Goal: Information Seeking & Learning: Learn about a topic

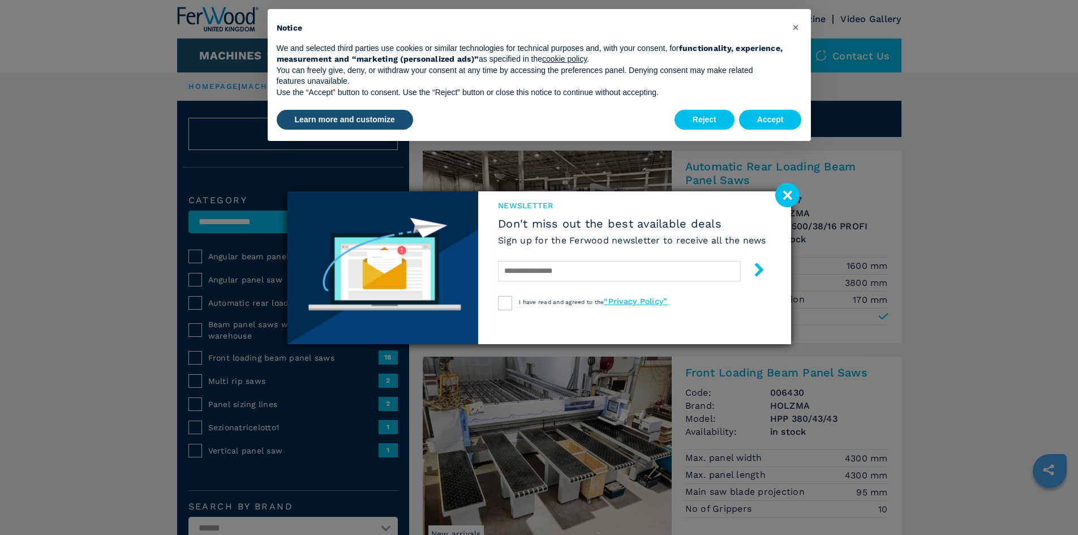
click at [792, 187] on image at bounding box center [787, 195] width 24 height 24
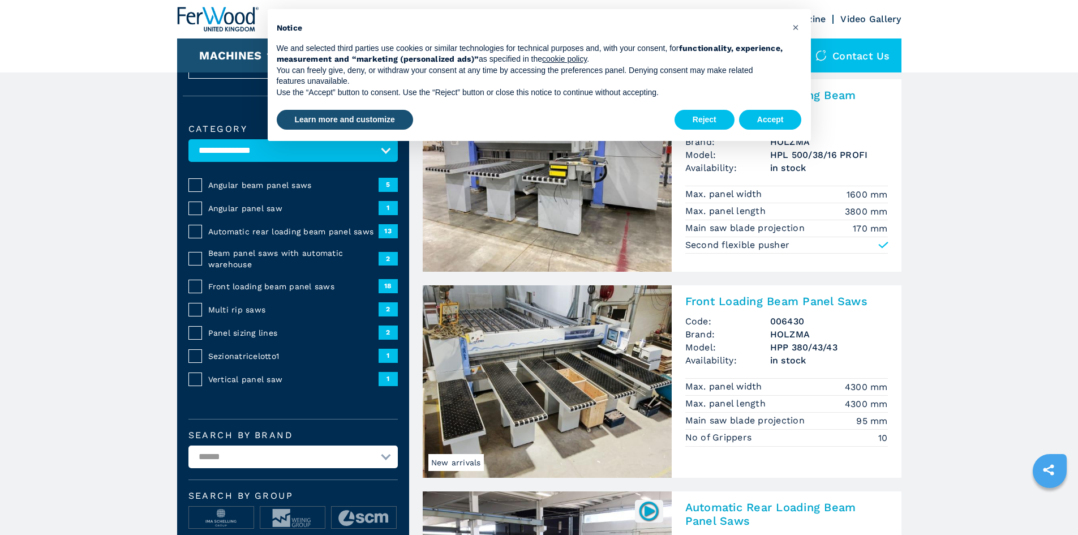
scroll to position [170, 0]
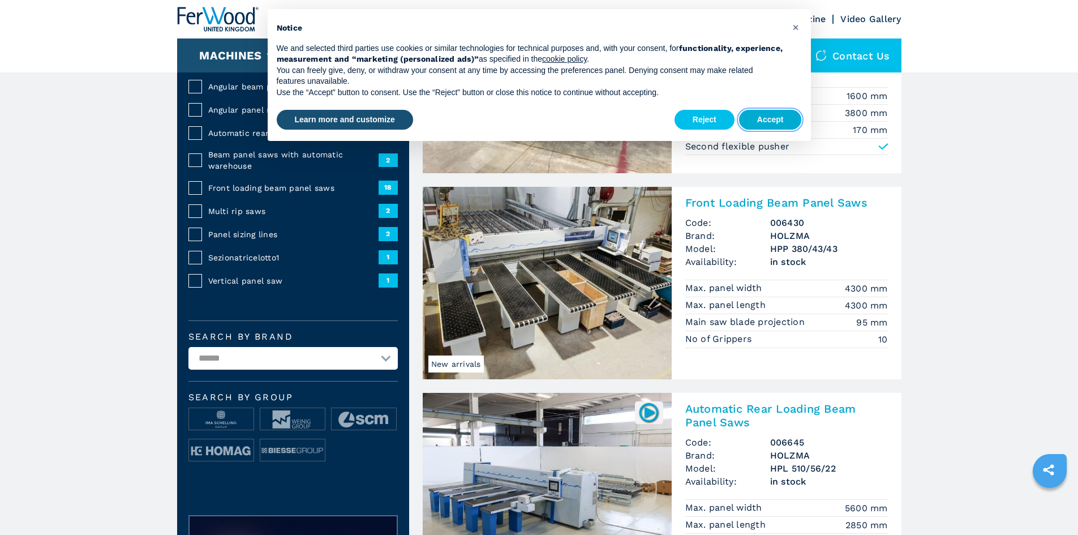
drag, startPoint x: 769, startPoint y: 124, endPoint x: 623, endPoint y: 308, distance: 235.3
click at [769, 131] on div "Reject Accept" at bounding box center [738, 120] width 127 height 25
click at [770, 124] on button "Accept" at bounding box center [770, 120] width 63 height 20
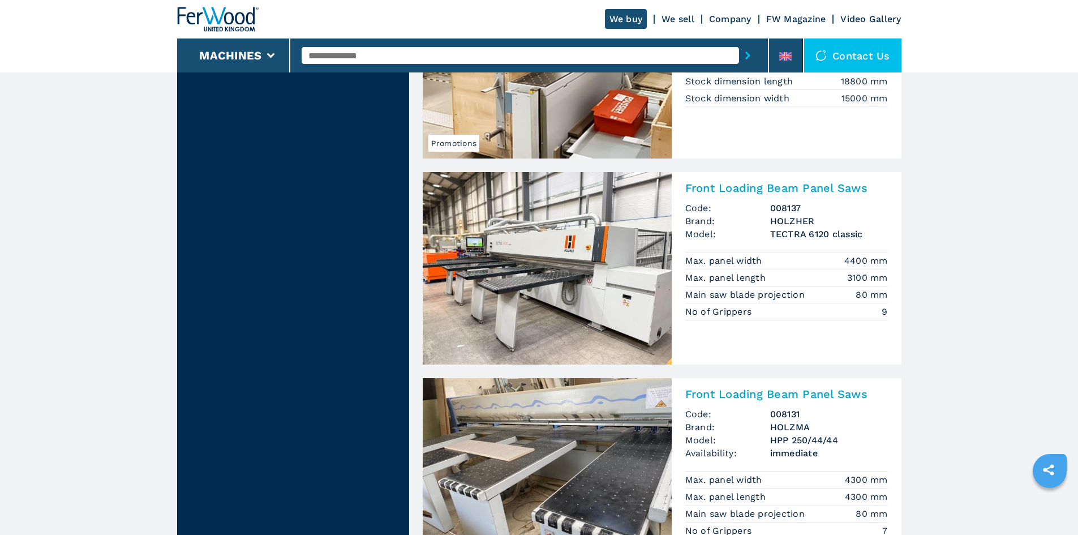
scroll to position [2547, 0]
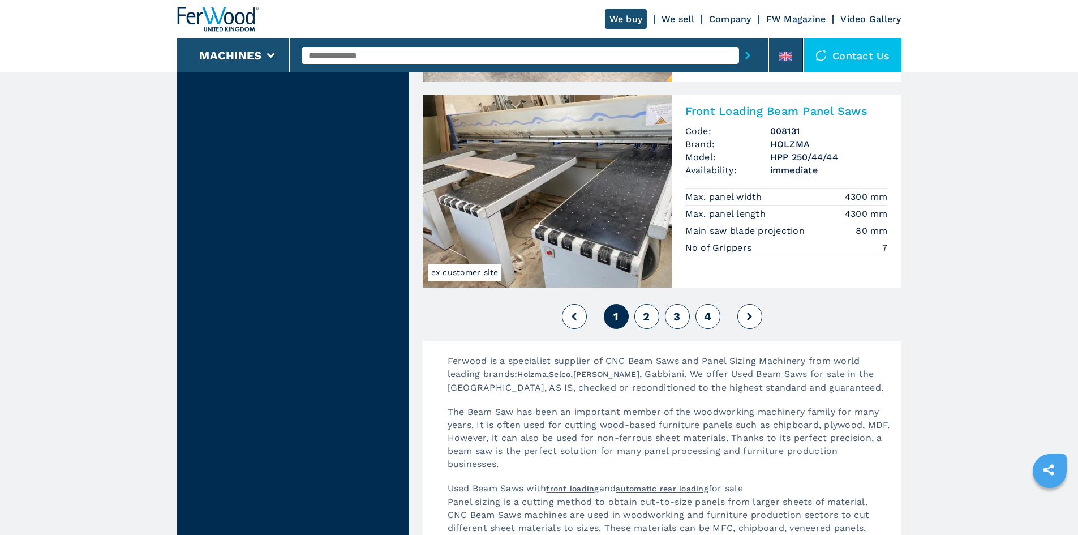
click at [641, 316] on button "2" at bounding box center [646, 316] width 25 height 25
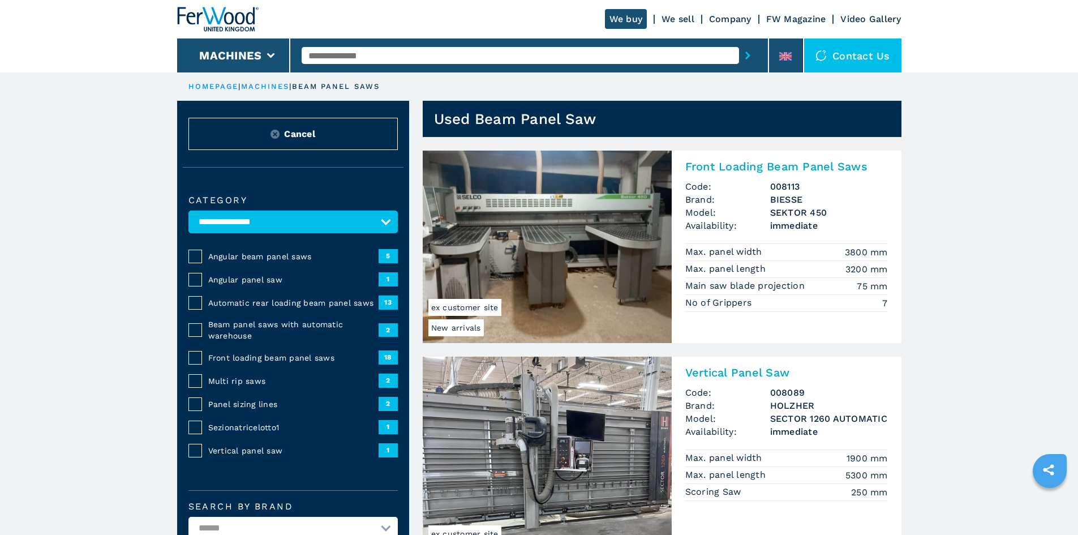
click at [675, 19] on link "We sell" at bounding box center [678, 19] width 33 height 11
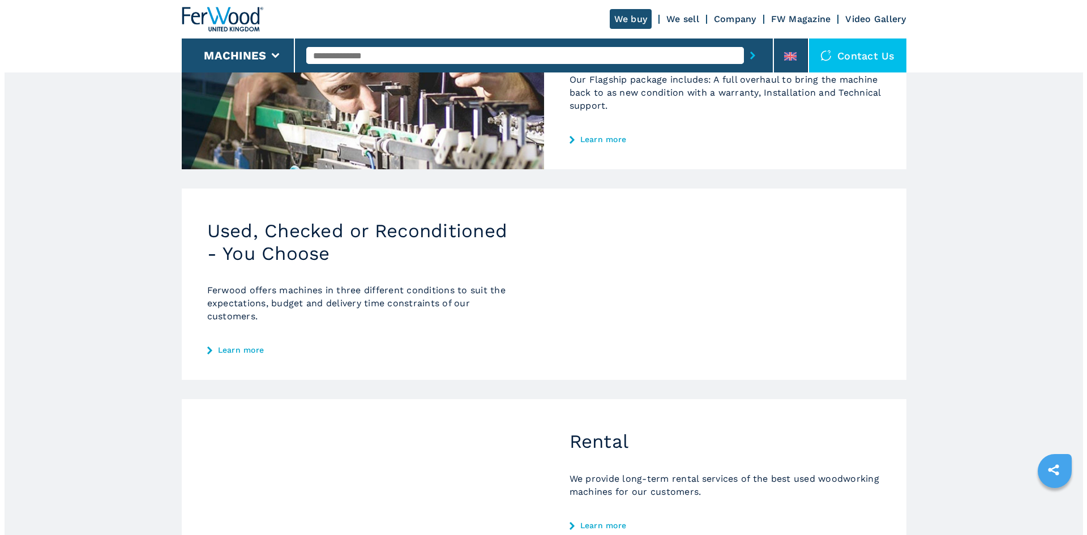
scroll to position [396, 0]
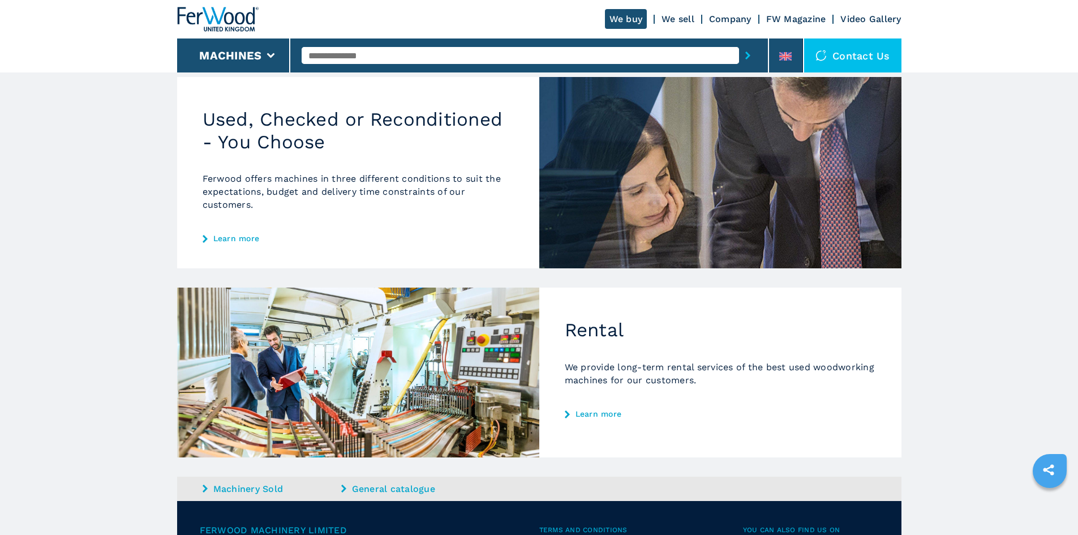
click at [833, 38] on div "Contact us" at bounding box center [852, 55] width 97 height 34
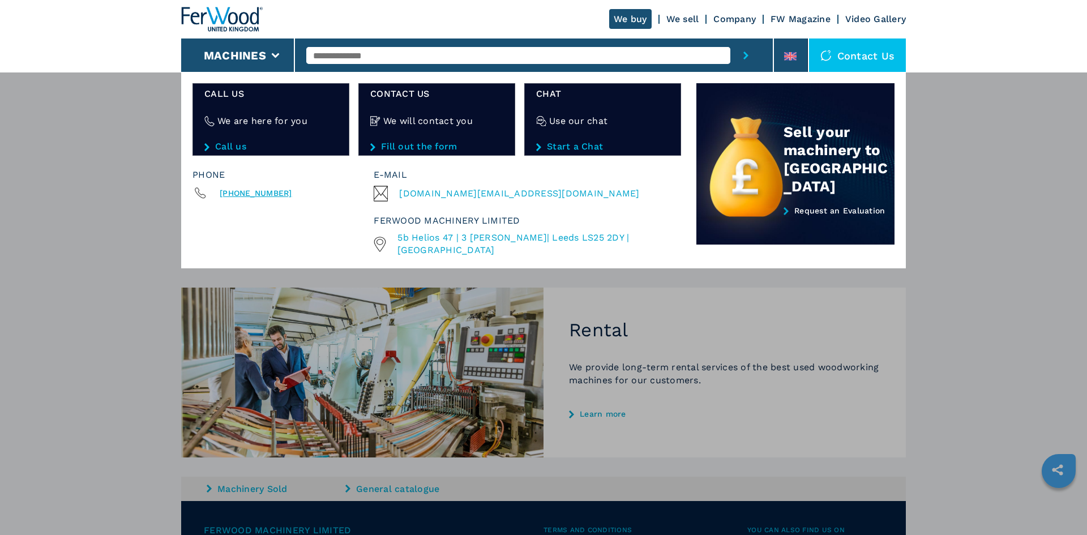
click at [134, 57] on header "We buy We sell Company FW Magazine Video Gallery Machines Contact us Call us We…" at bounding box center [543, 36] width 1087 height 72
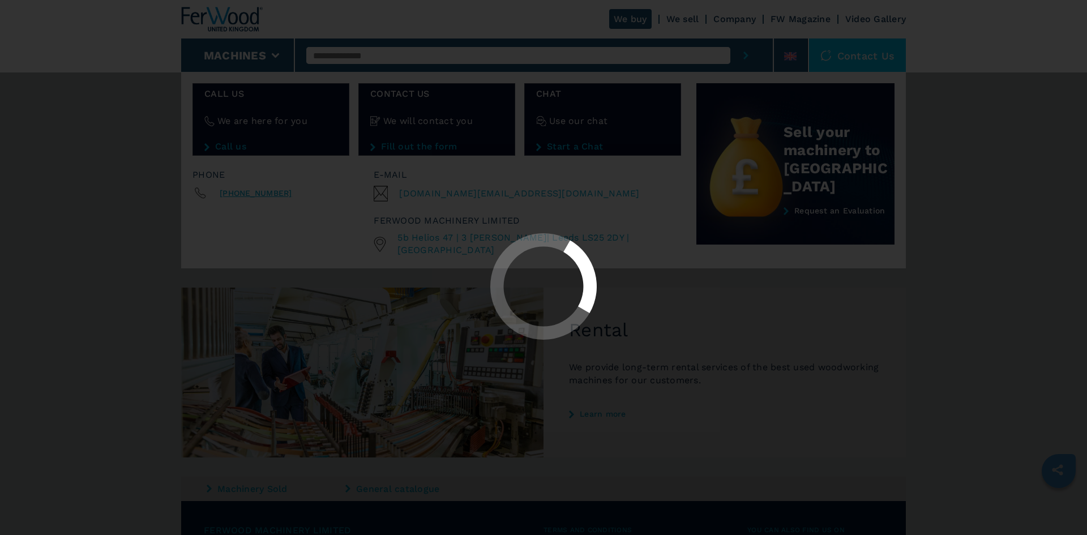
select select "**********"
